Goal: Task Accomplishment & Management: Manage account settings

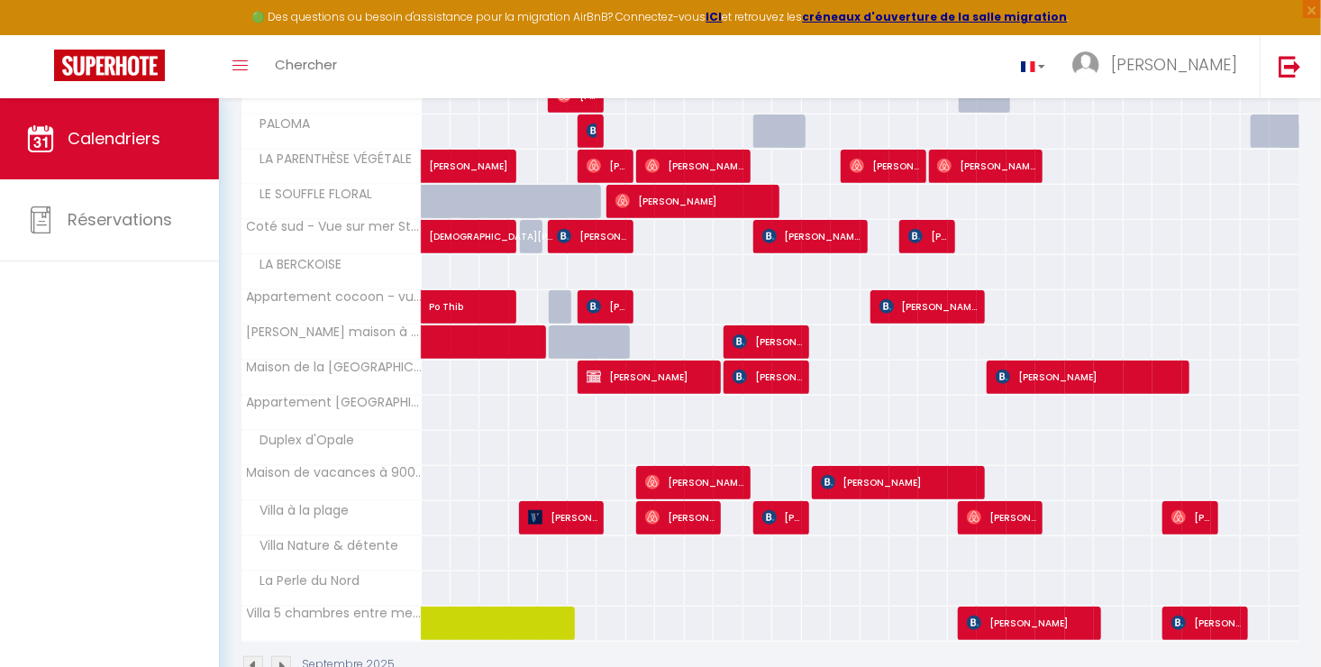
scroll to position [516, 0]
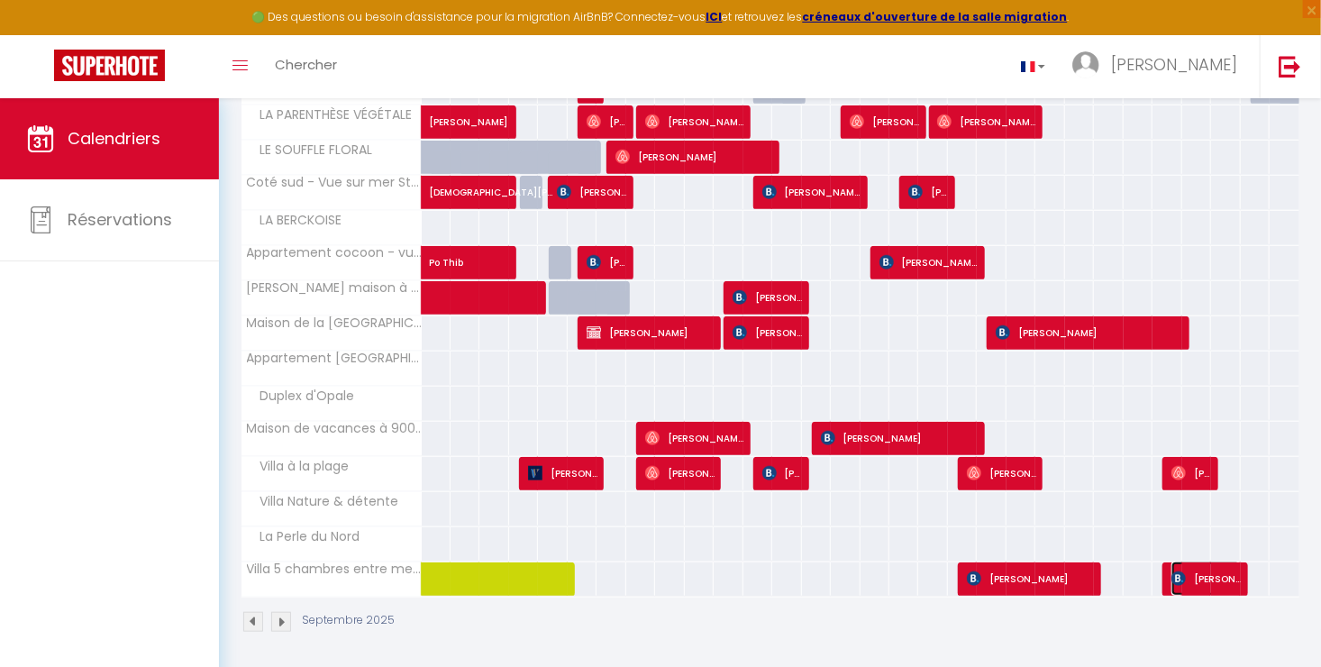
click at [1217, 576] on span "[PERSON_NAME]" at bounding box center [1206, 578] width 69 height 34
select select "OK"
select select "KO"
select select "0"
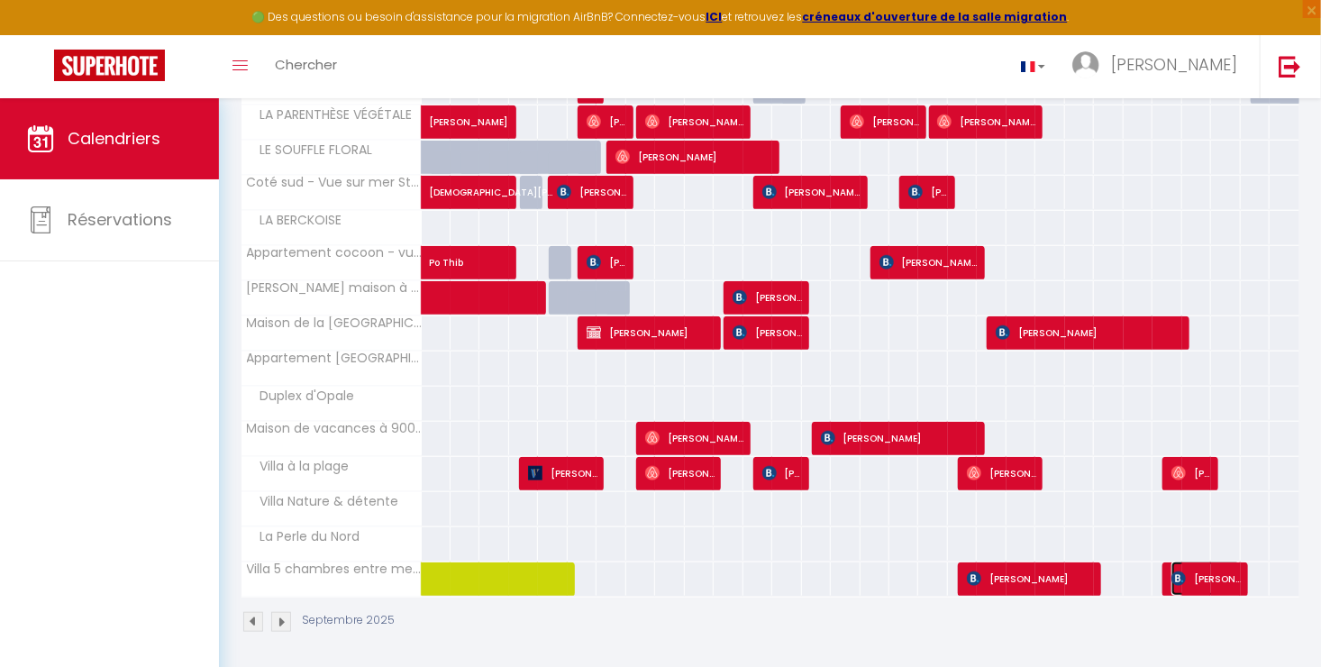
select select "1"
select select
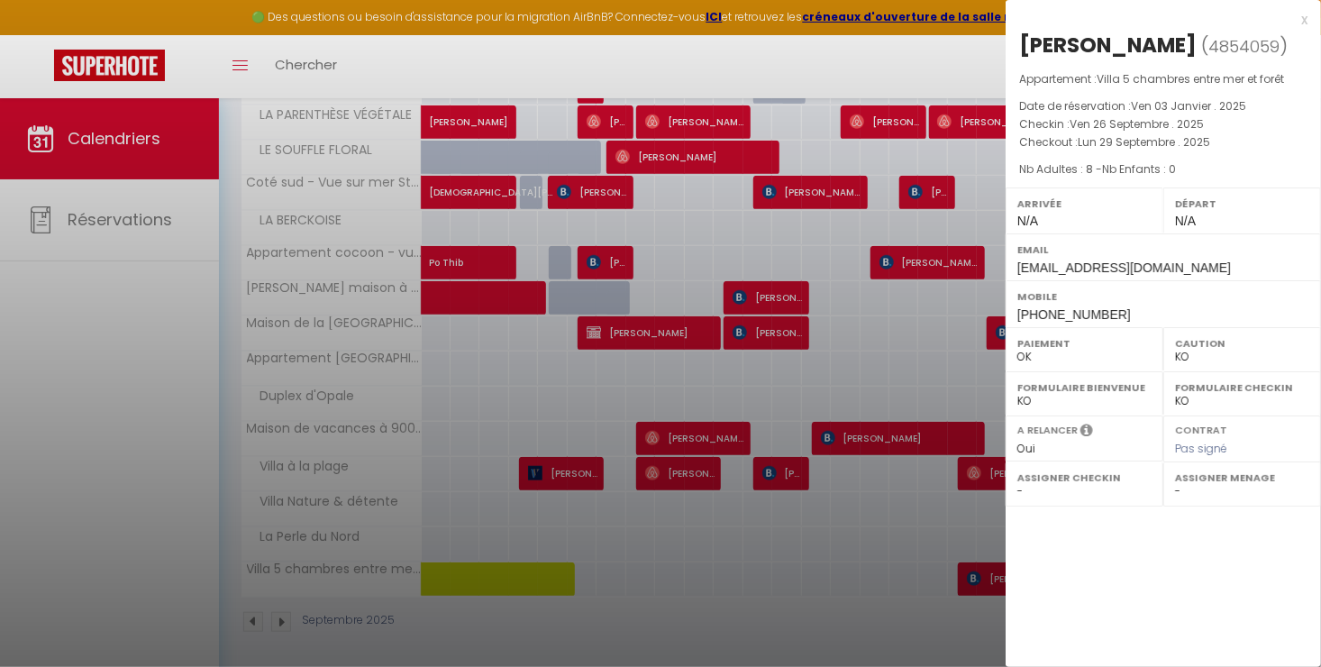
select select "15998"
click at [725, 600] on div at bounding box center [660, 333] width 1321 height 667
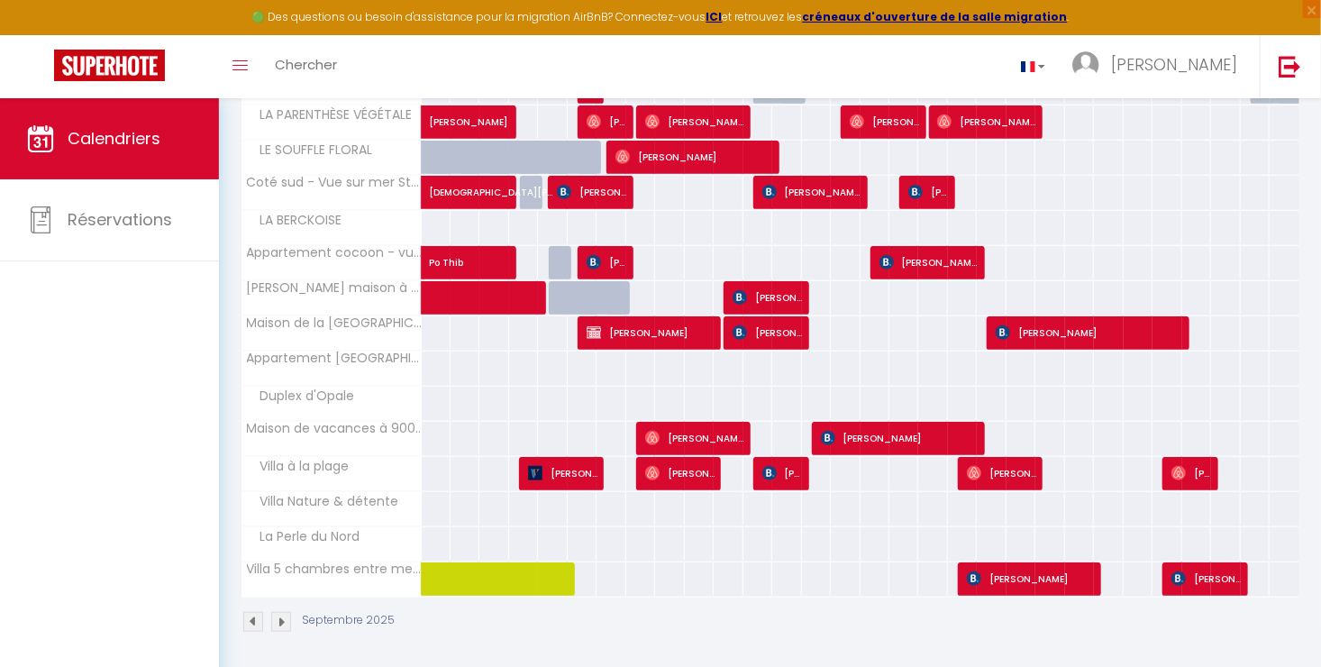
drag, startPoint x: 725, startPoint y: 600, endPoint x: 765, endPoint y: 660, distance: 71.5
click at [765, 660] on div "CALENDRIERS Filtrer par hébergement Tous Maison Moebius Panorama Bleu - Face me…" at bounding box center [770, 127] width 1102 height 1090
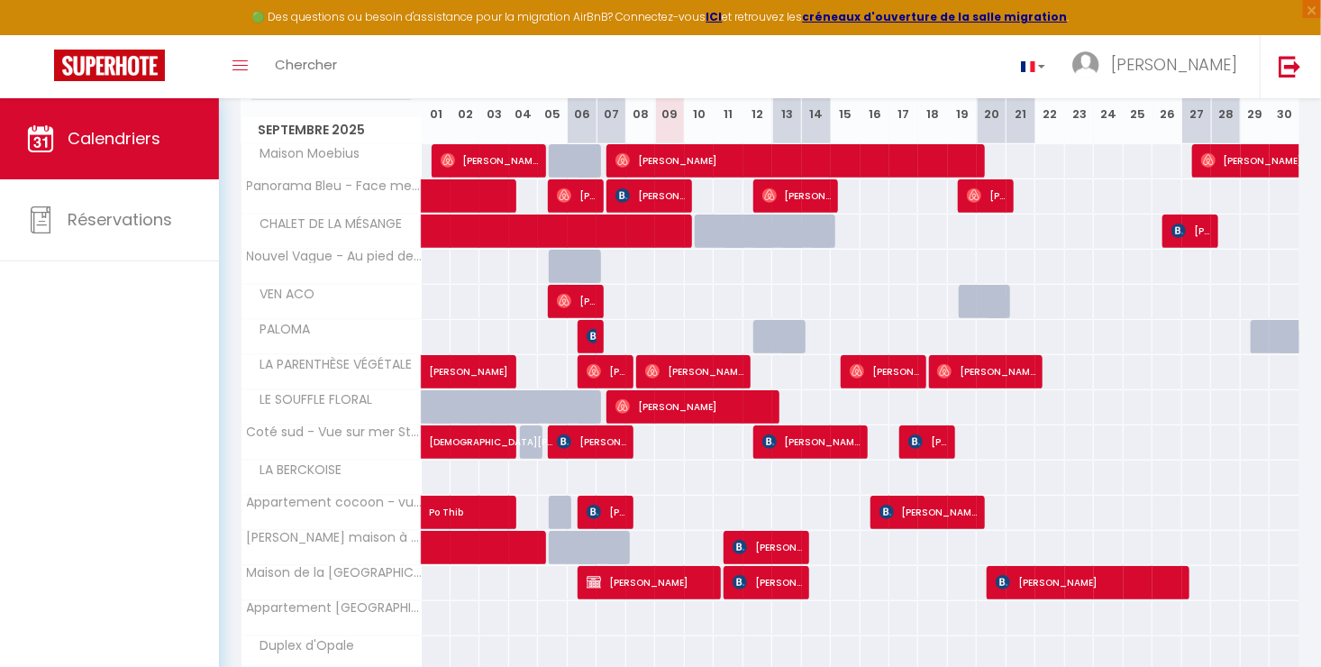
scroll to position [262, 0]
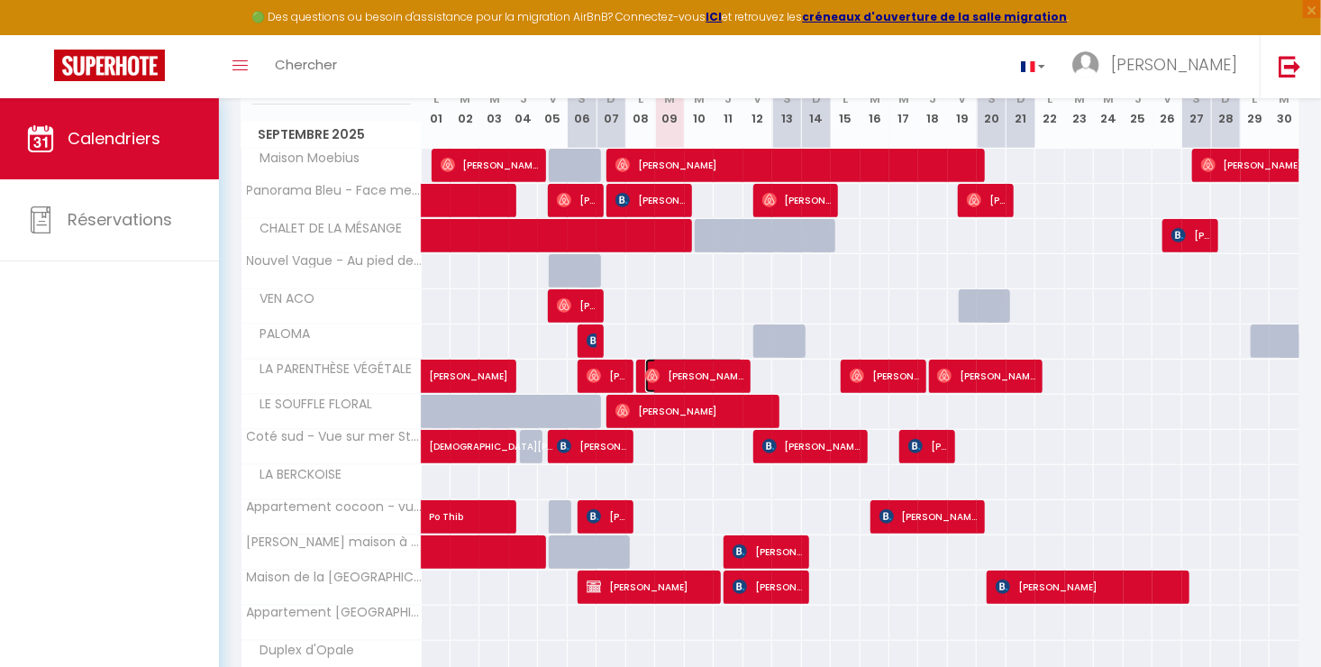
click at [664, 384] on span "[PERSON_NAME]" at bounding box center [694, 376] width 99 height 34
select select "OK"
select select
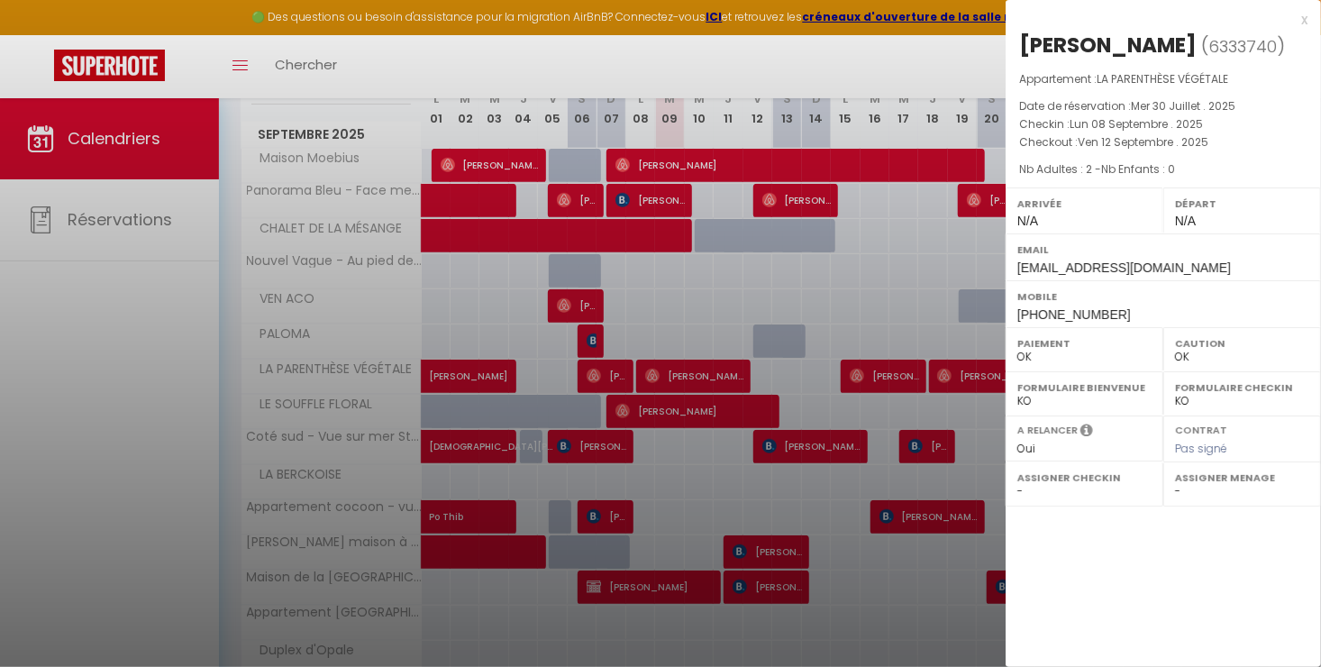
drag, startPoint x: 729, startPoint y: 548, endPoint x: 1208, endPoint y: 559, distance: 478.6
click at [1208, 559] on div "x [PERSON_NAME] Flausse ( 6333740 ) Appartement : LA PARENTHÈSE VÉGÉTALE Date d…" at bounding box center [1163, 333] width 315 height 667
click at [765, 321] on div at bounding box center [660, 333] width 1321 height 667
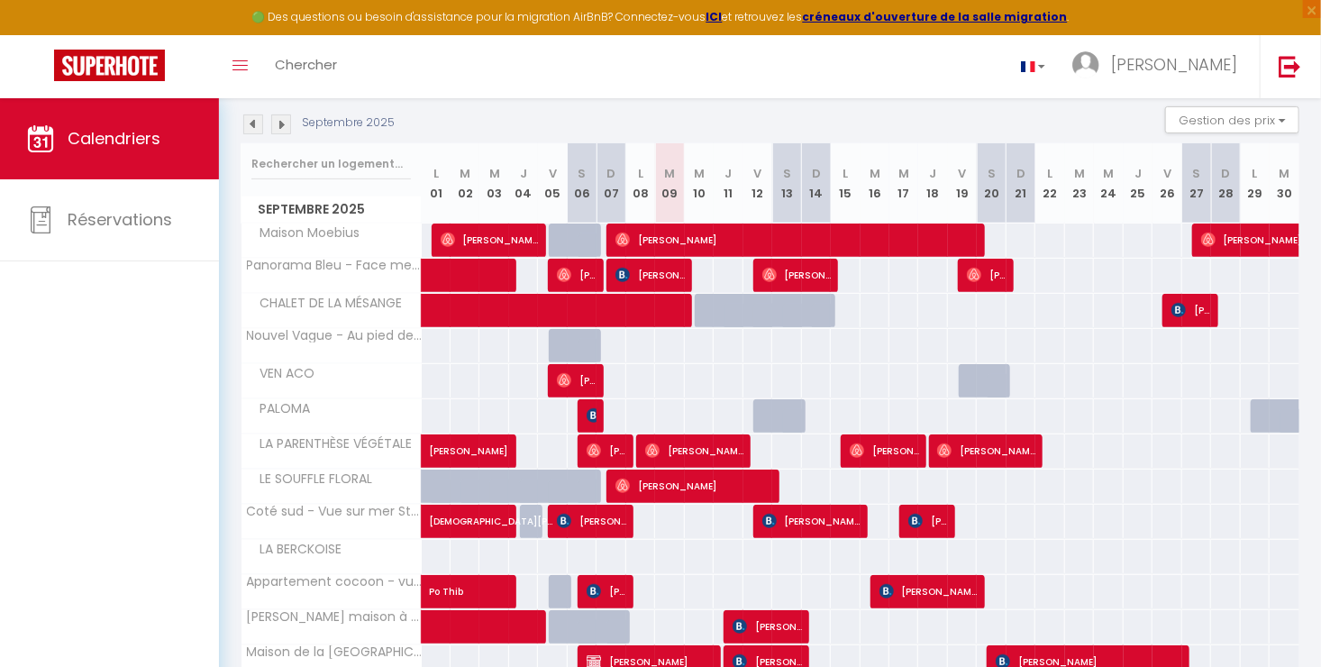
scroll to position [187, 0]
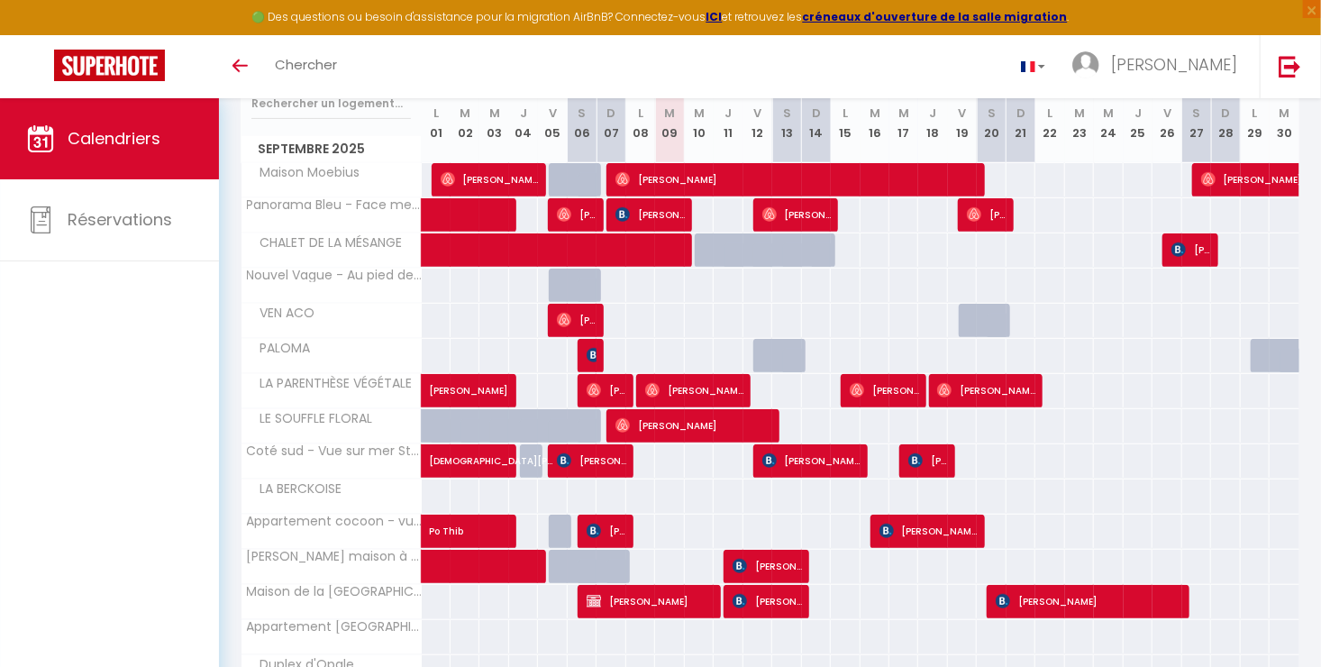
scroll to position [249, 0]
